Goal: Check status

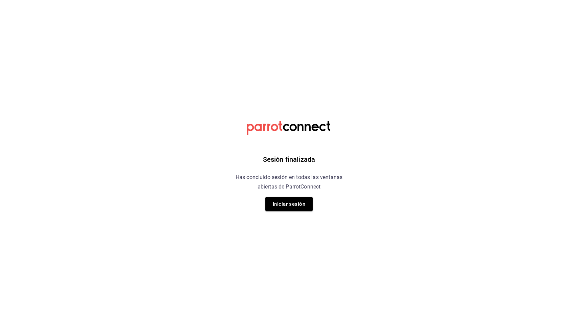
click at [298, 206] on button "Iniciar sesión" at bounding box center [288, 204] width 47 height 14
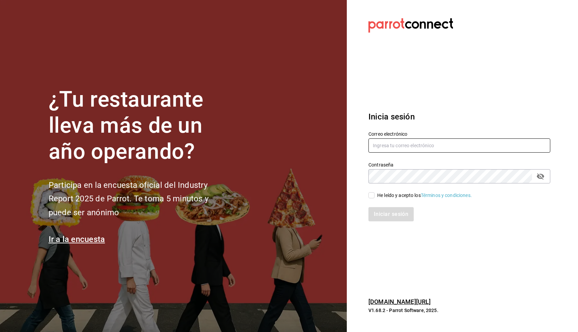
click at [389, 144] on input "text" at bounding box center [459, 145] width 182 height 14
type input "daniel@loschefes.com"
click at [372, 196] on input "He leído y acepto los Términos y condiciones." at bounding box center [371, 195] width 6 height 6
checkbox input "true"
click at [383, 214] on button "Iniciar sesión" at bounding box center [391, 214] width 46 height 14
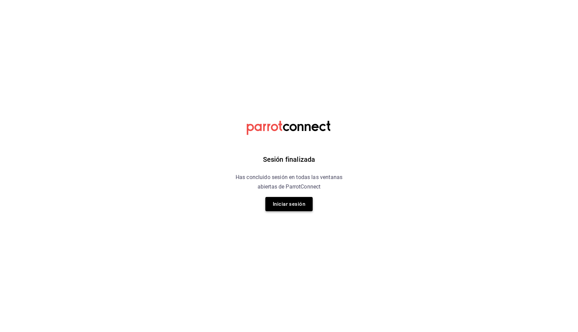
click at [284, 210] on button "Iniciar sesión" at bounding box center [288, 204] width 47 height 14
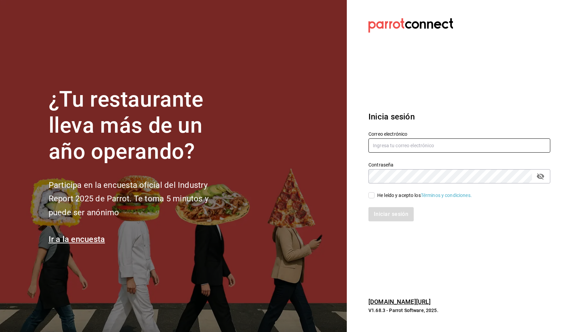
click at [388, 145] on input "text" at bounding box center [459, 145] width 182 height 14
type input "[PERSON_NAME][EMAIL_ADDRESS][DOMAIN_NAME]"
click at [375, 196] on span "He leído y acepto los Términos y condiciones." at bounding box center [422, 195] width 97 height 7
click at [374, 196] on input "He leído y acepto los Términos y condiciones." at bounding box center [371, 195] width 6 height 6
checkbox input "true"
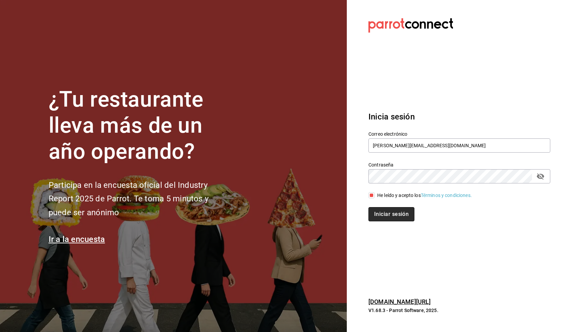
click at [379, 212] on button "Iniciar sesión" at bounding box center [391, 214] width 46 height 14
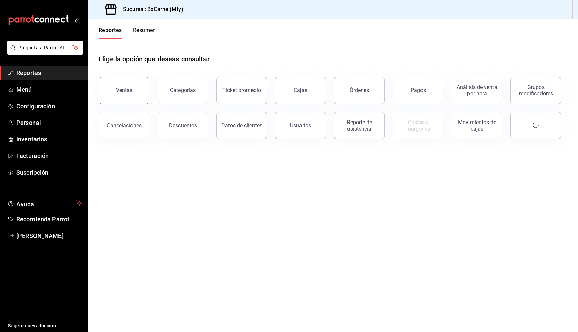
click at [119, 85] on button "Ventas" at bounding box center [124, 90] width 51 height 27
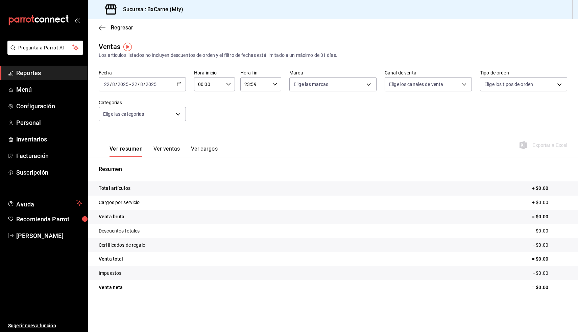
click at [166, 83] on div "[DATE] [DATE] - [DATE] [DATE]" at bounding box center [142, 84] width 87 height 14
click at [132, 166] on span "Rango de fechas" at bounding box center [130, 165] width 52 height 7
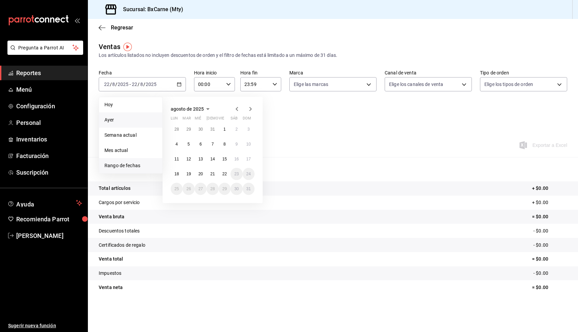
click at [128, 122] on span "Ayer" at bounding box center [130, 119] width 52 height 7
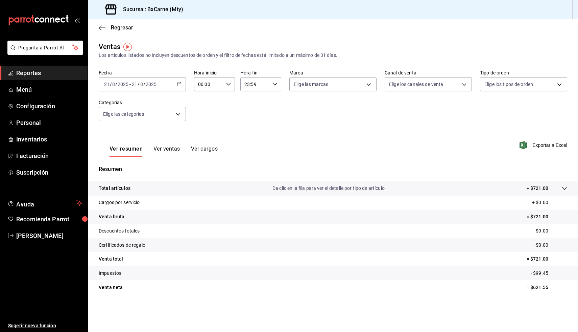
click at [147, 87] on div "2025-08-21 21 / 8 / 2025 - 2025-08-21 21 / 8 / 2025" at bounding box center [142, 84] width 87 height 14
click at [151, 97] on li "Hoy" at bounding box center [130, 104] width 63 height 15
click at [43, 72] on span "Reportes" at bounding box center [49, 72] width 66 height 9
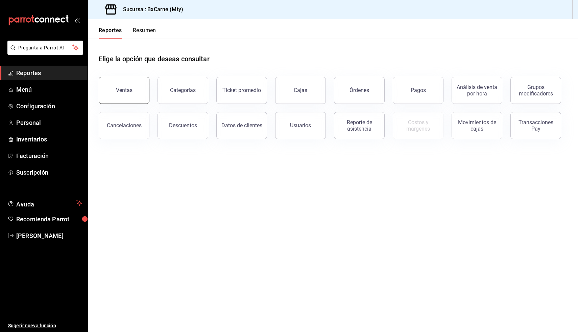
click at [130, 94] on button "Ventas" at bounding box center [124, 90] width 51 height 27
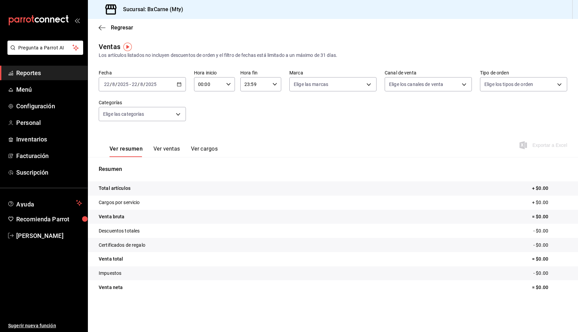
click at [178, 85] on icon "button" at bounding box center [179, 84] width 5 height 5
click at [125, 146] on li "Mes actual" at bounding box center [130, 150] width 63 height 15
